Goal: Transaction & Acquisition: Download file/media

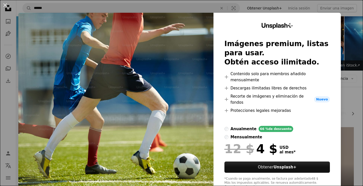
scroll to position [177, 0]
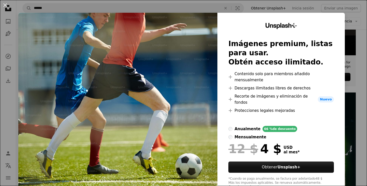
click at [352, 51] on div "An X shape Unsplash+ Imágenes premium, listas para usar. Obtén acceso ilimitado…" at bounding box center [183, 93] width 367 height 186
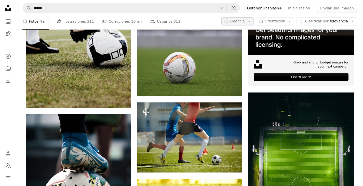
click at [236, 24] on button "A copyright icon © Licencia Arrow down" at bounding box center [237, 21] width 32 height 8
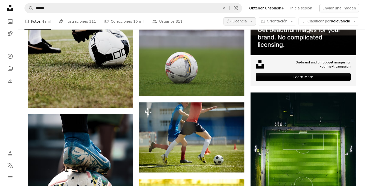
scroll to position [177, 0]
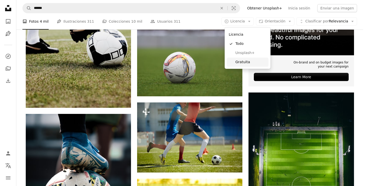
click at [250, 66] on link "Gratuita" at bounding box center [248, 62] width 42 height 9
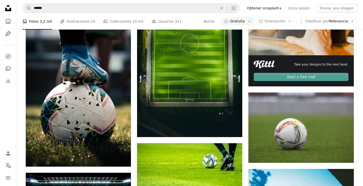
scroll to position [859, 0]
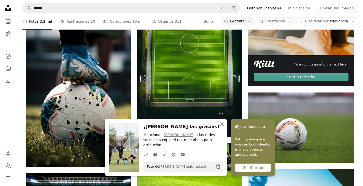
scroll to position [3228, 0]
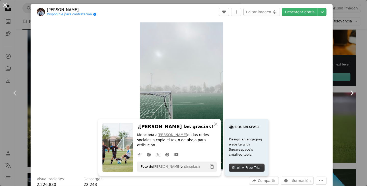
click at [336, 76] on link "Chevron right" at bounding box center [351, 93] width 31 height 49
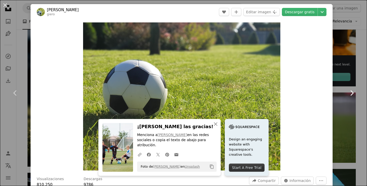
click at [337, 76] on link "Chevron right" at bounding box center [351, 93] width 31 height 49
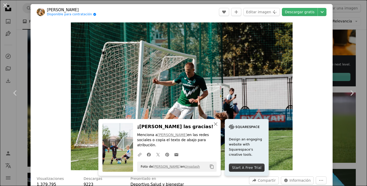
click at [352, 11] on div "An X shape Chevron left Chevron right An X shape Cerrar ¡[PERSON_NAME] las grac…" at bounding box center [183, 93] width 367 height 186
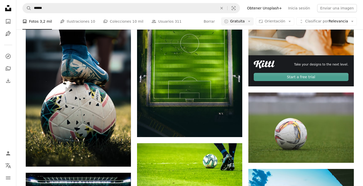
scroll to position [3545, 0]
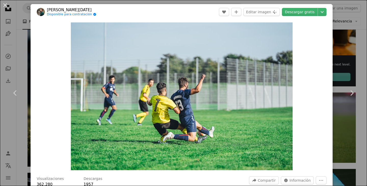
click at [350, 125] on div "An X shape Chevron left Chevron right [PERSON_NAME][DATE] Disponible para contr…" at bounding box center [183, 93] width 367 height 186
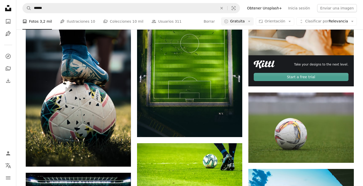
scroll to position [6905, 0]
